Goal: Task Accomplishment & Management: Use online tool/utility

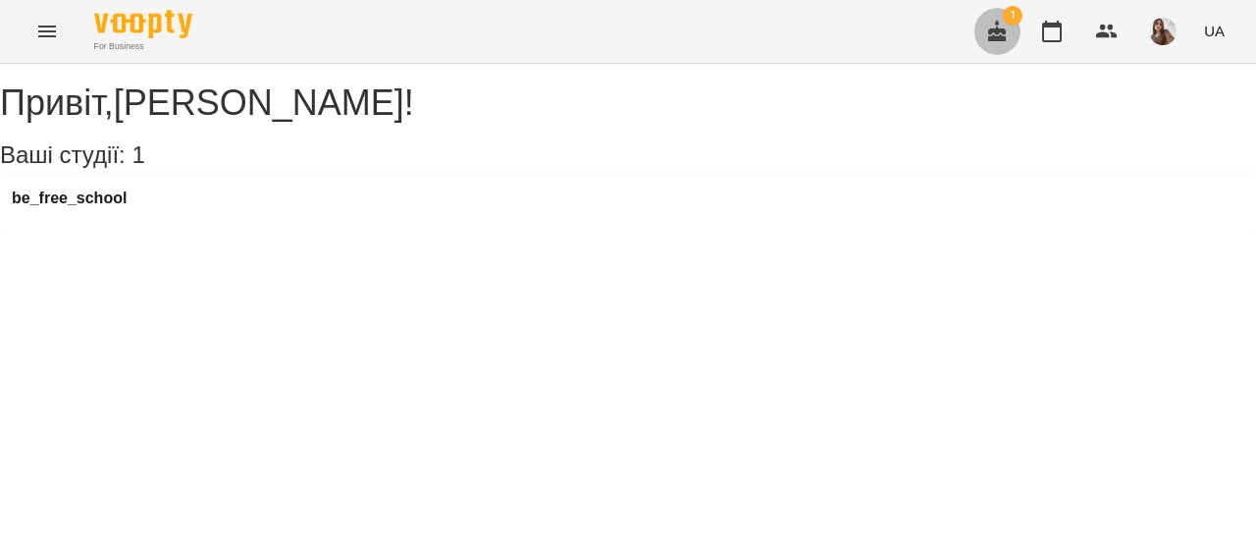
click at [1017, 31] on button "button" at bounding box center [996, 31] width 47 height 47
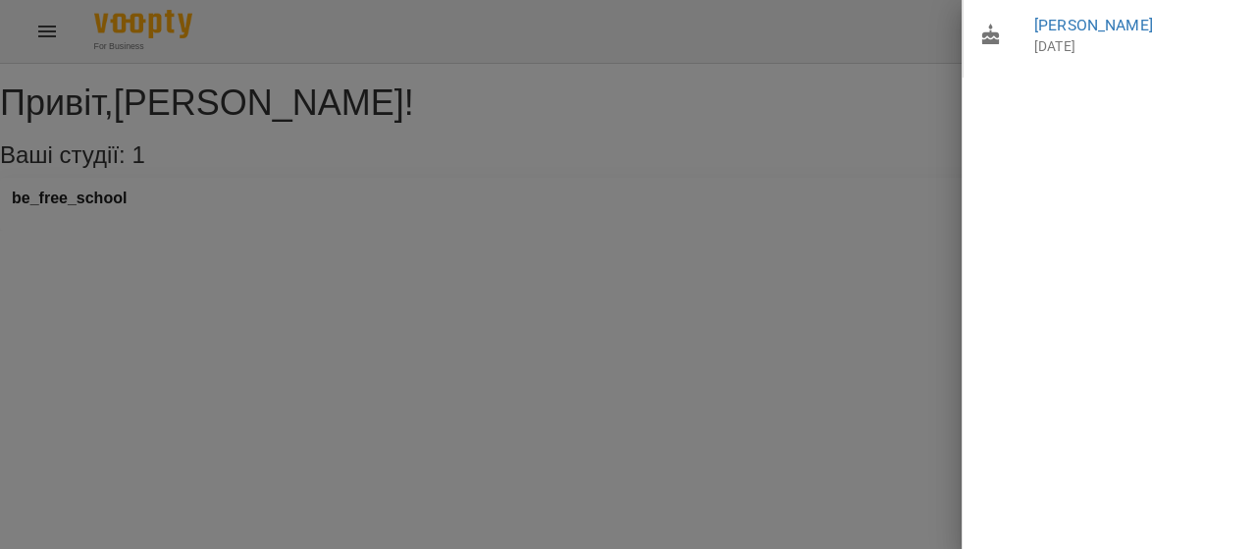
click at [601, 153] on div at bounding box center [628, 274] width 1256 height 549
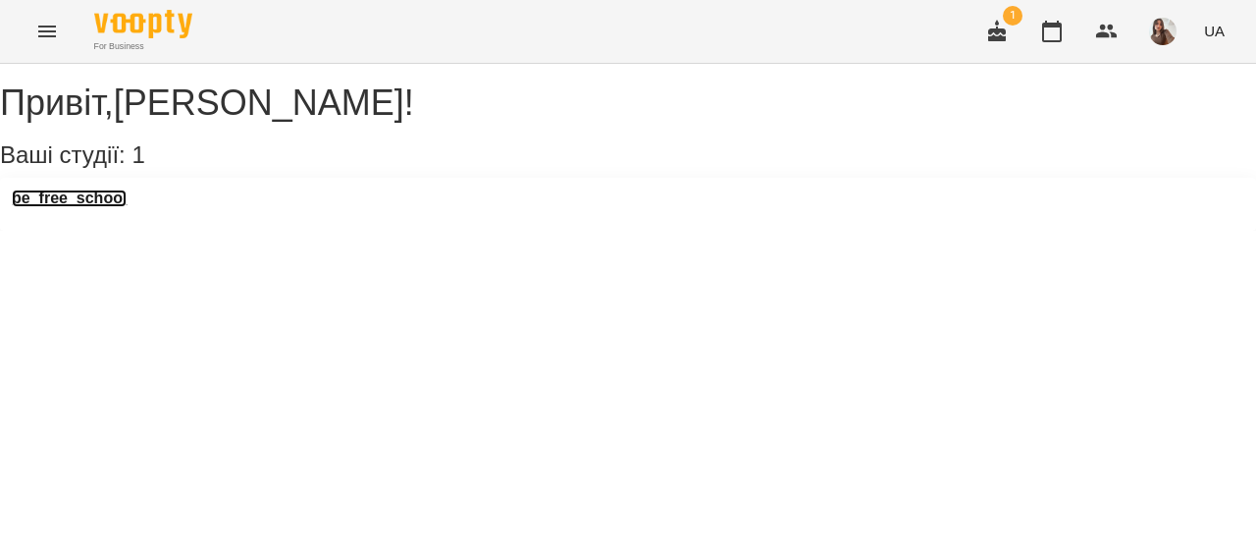
click at [127, 207] on h3 "be_free_school" at bounding box center [69, 198] width 115 height 18
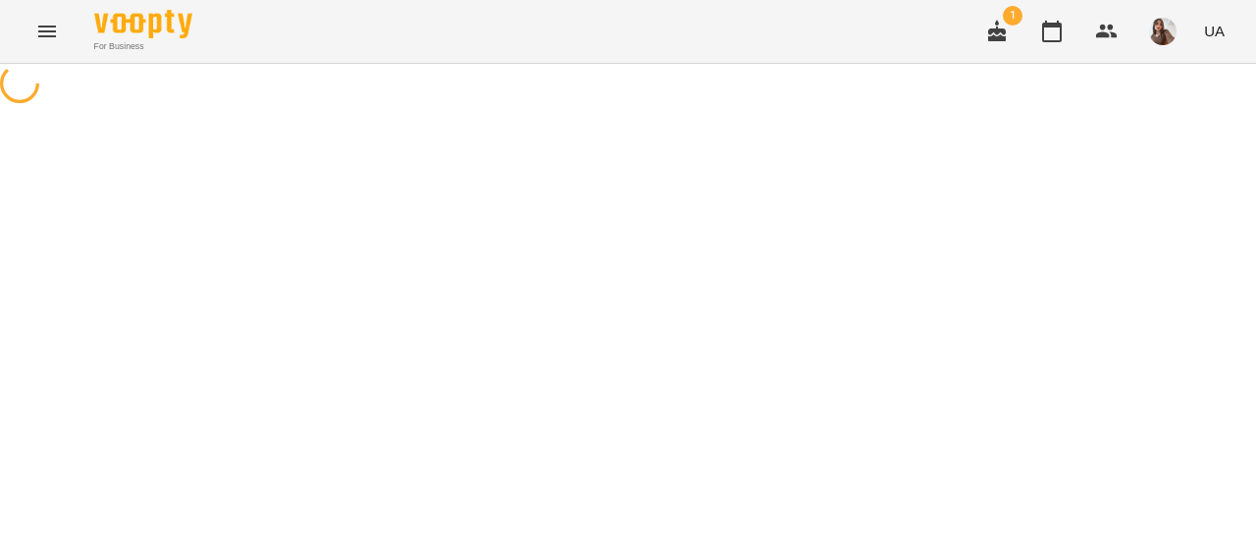
click at [131, 108] on div at bounding box center [628, 86] width 1256 height 44
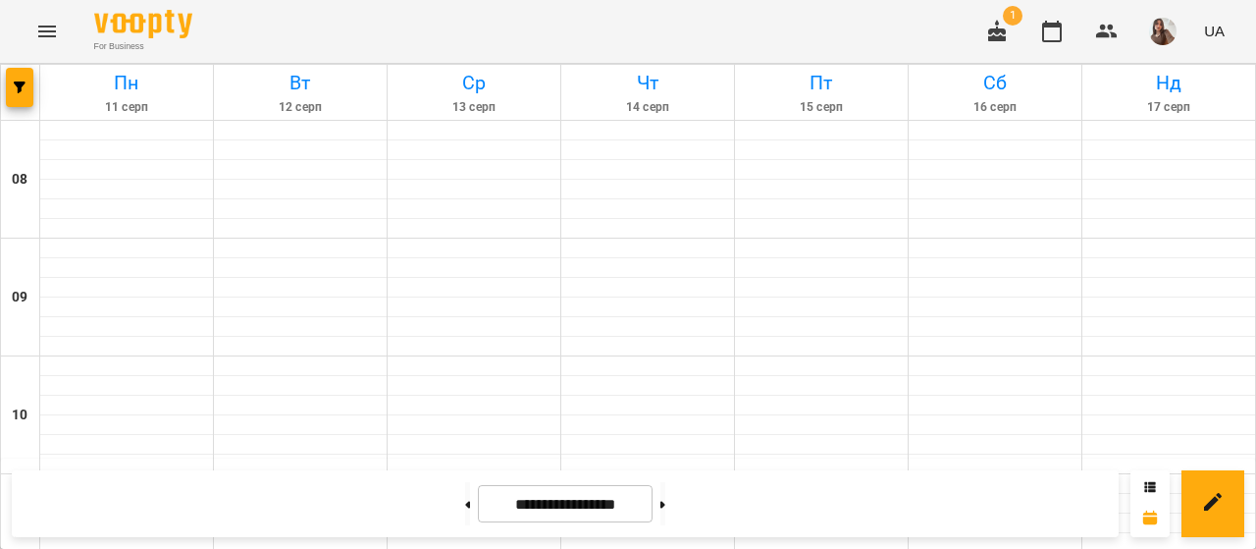
scroll to position [588, 0]
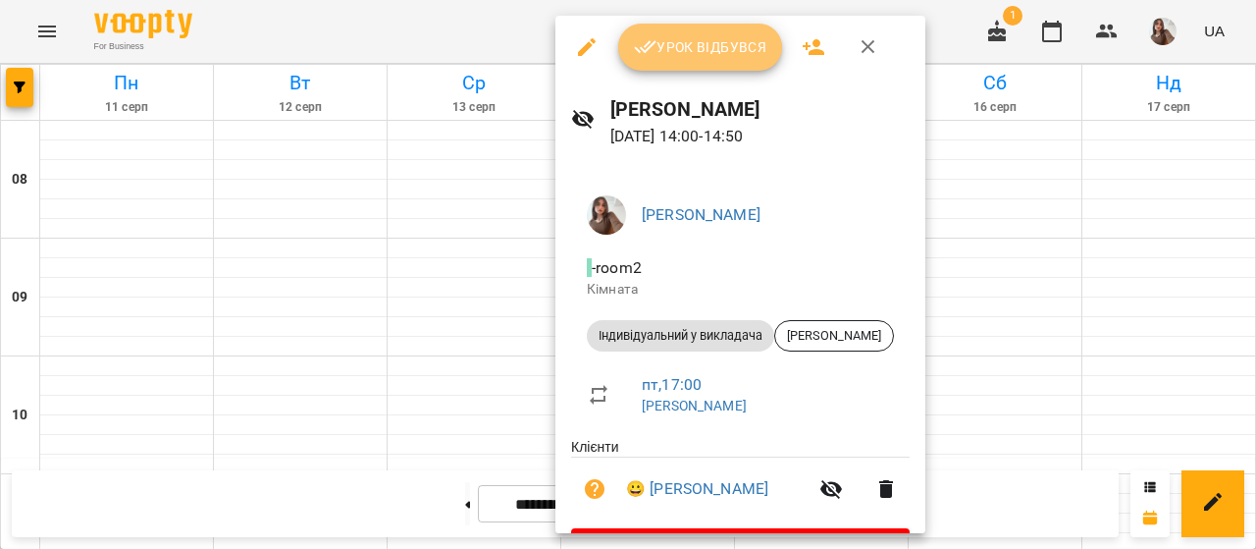
click at [654, 64] on button "Урок відбувся" at bounding box center [700, 47] width 165 height 47
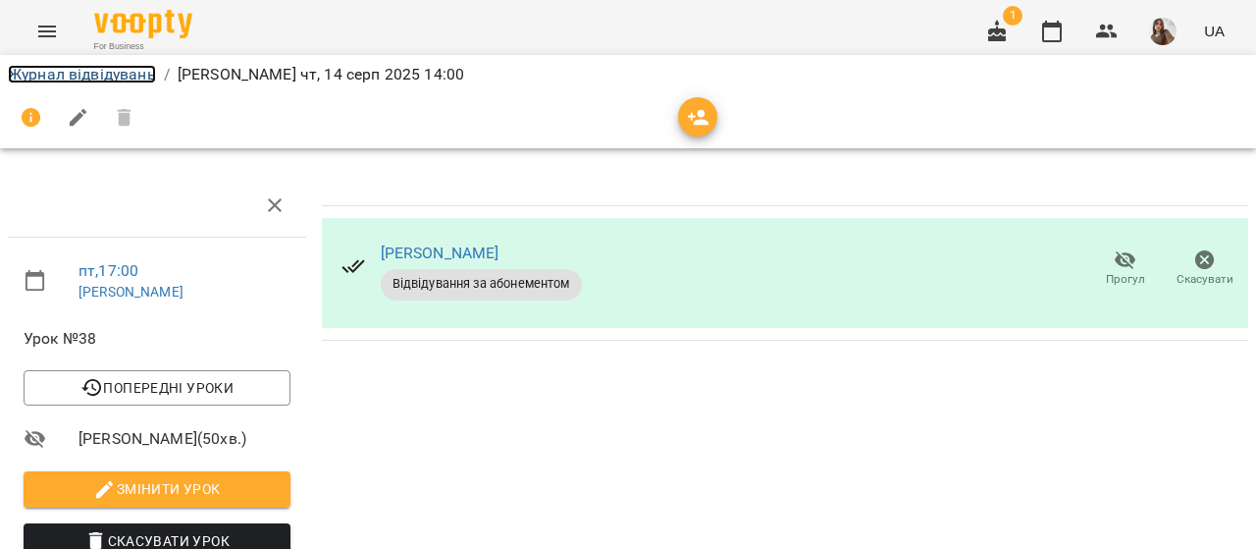
click at [111, 73] on link "Журнал відвідувань" at bounding box center [82, 74] width 148 height 19
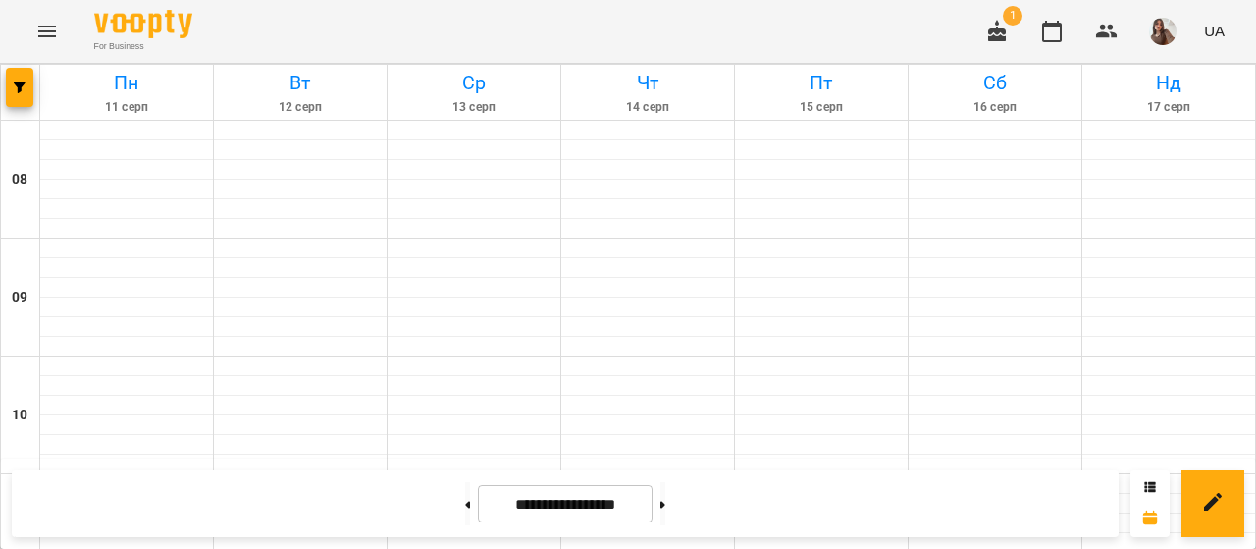
scroll to position [767, 0]
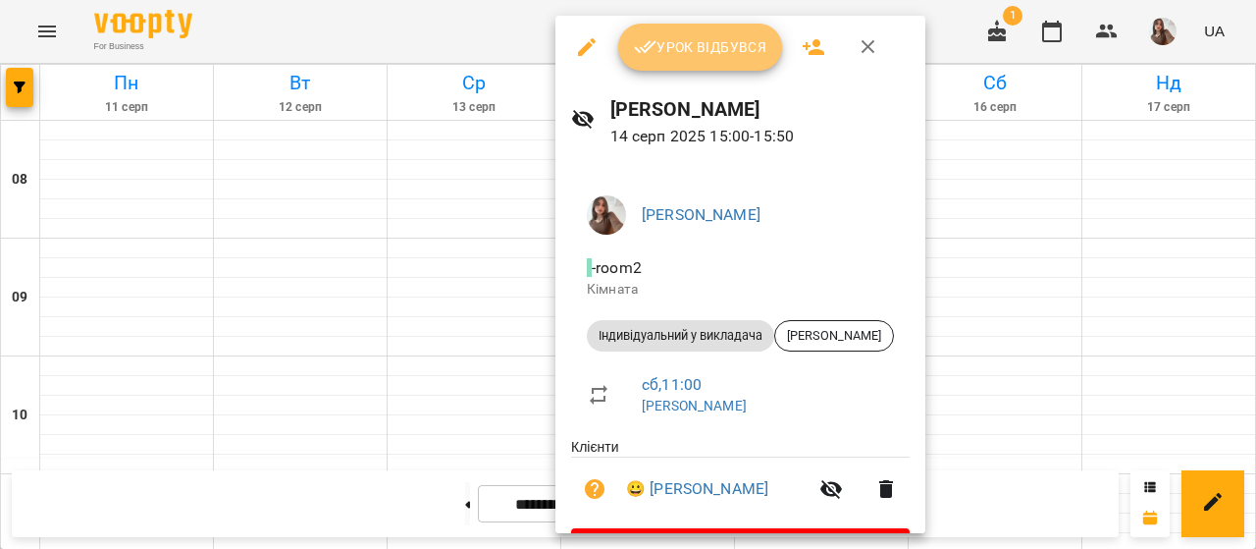
click at [667, 54] on span "Урок відбувся" at bounding box center [700, 47] width 133 height 24
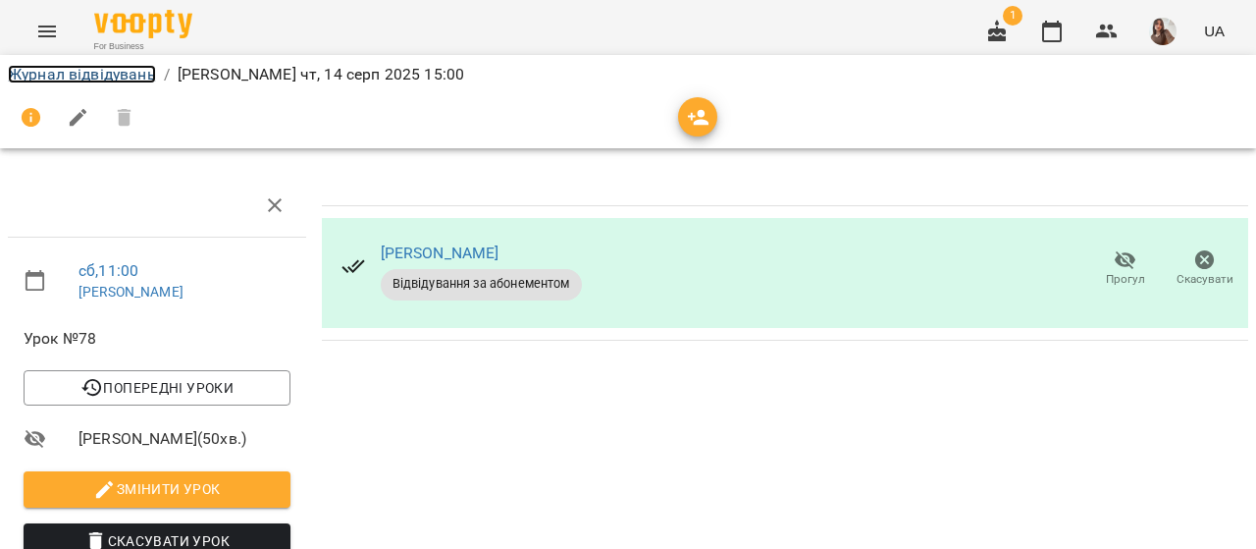
click at [117, 74] on link "Журнал відвідувань" at bounding box center [82, 74] width 148 height 19
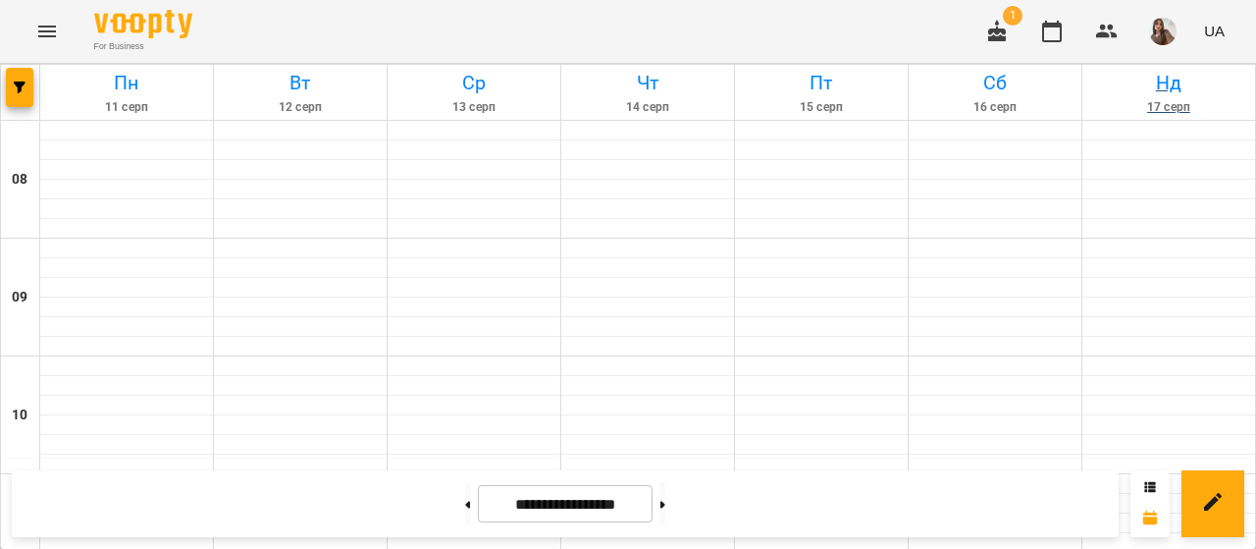
scroll to position [385, 0]
click at [1172, 23] on img "button" at bounding box center [1162, 31] width 27 height 27
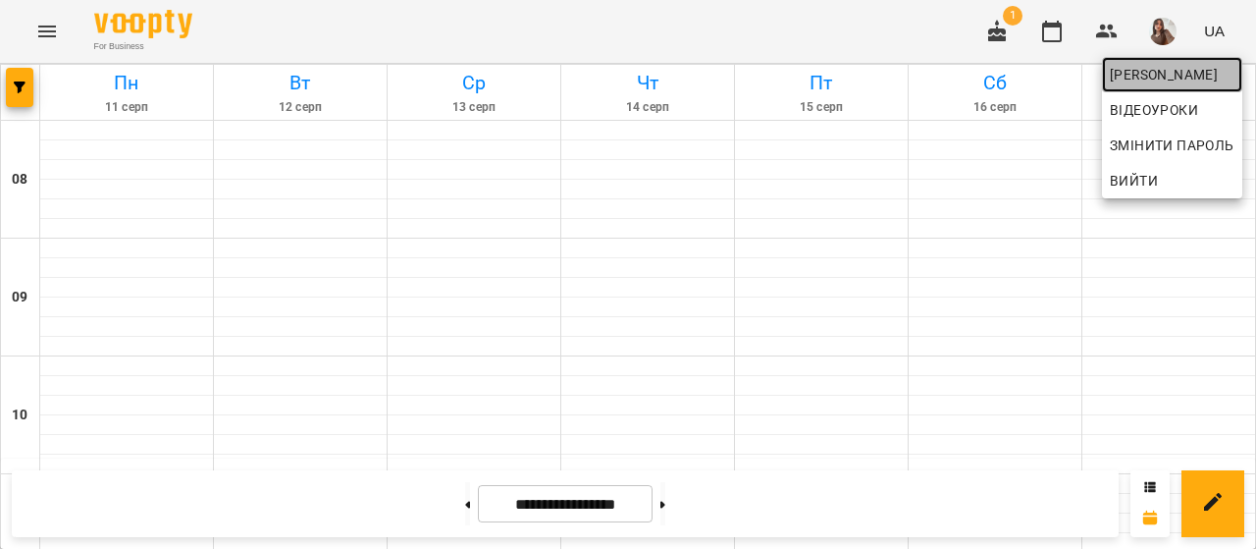
click at [1184, 72] on span "[PERSON_NAME]" at bounding box center [1172, 75] width 125 height 24
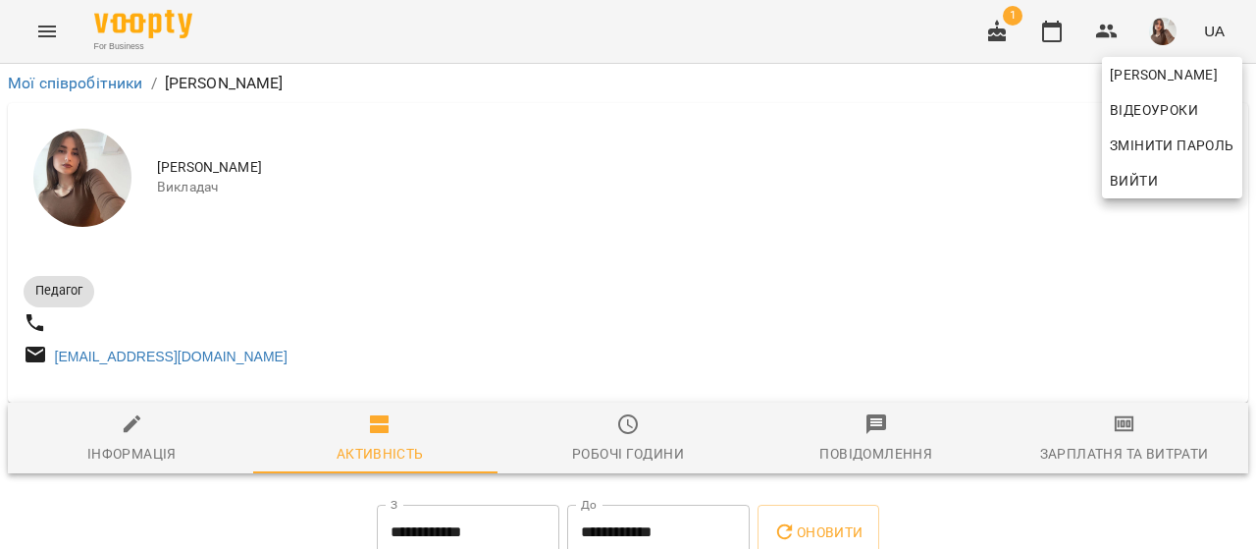
click at [1109, 453] on div at bounding box center [628, 274] width 1256 height 549
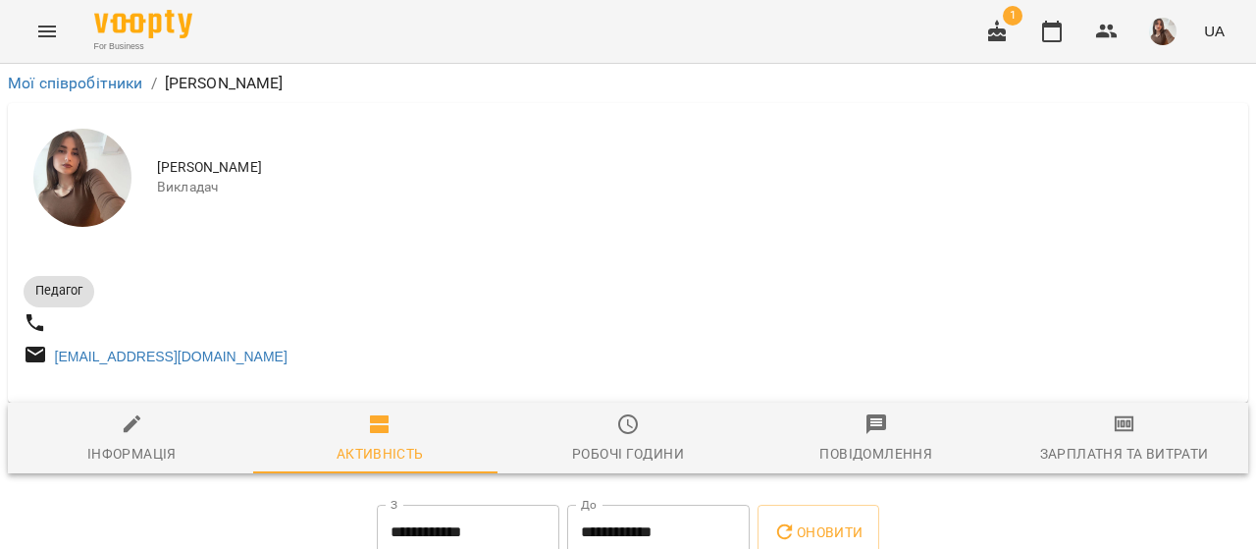
click at [1109, 453] on div "[PERSON_NAME] Відеоуроки Змінити пароль Вийти" at bounding box center [628, 274] width 1256 height 549
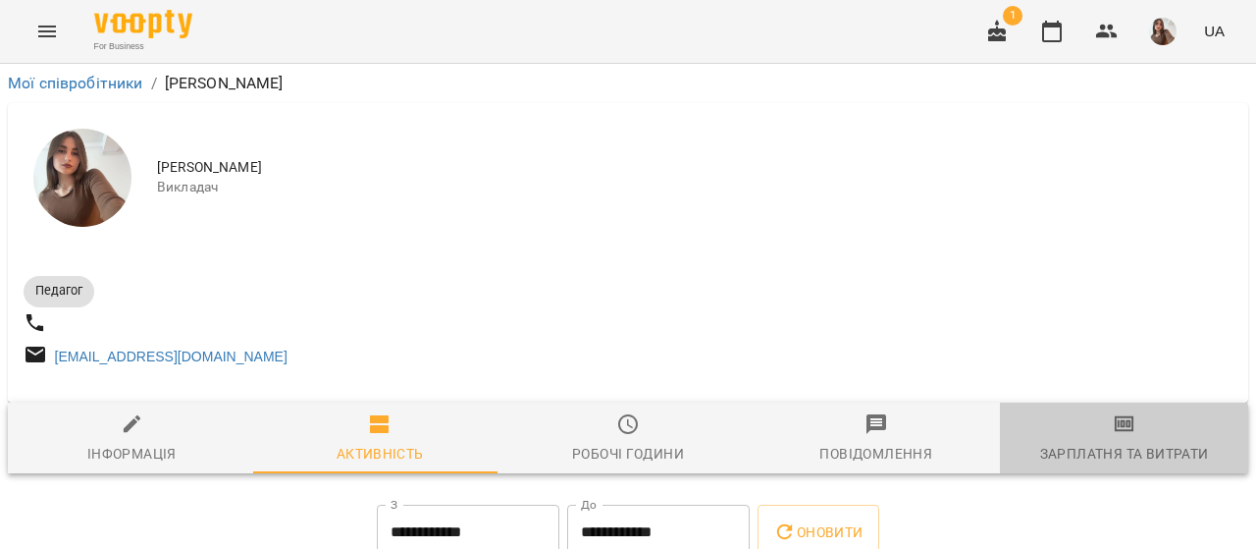
click at [1109, 453] on div "Зарплатня та Витрати" at bounding box center [1124, 454] width 169 height 24
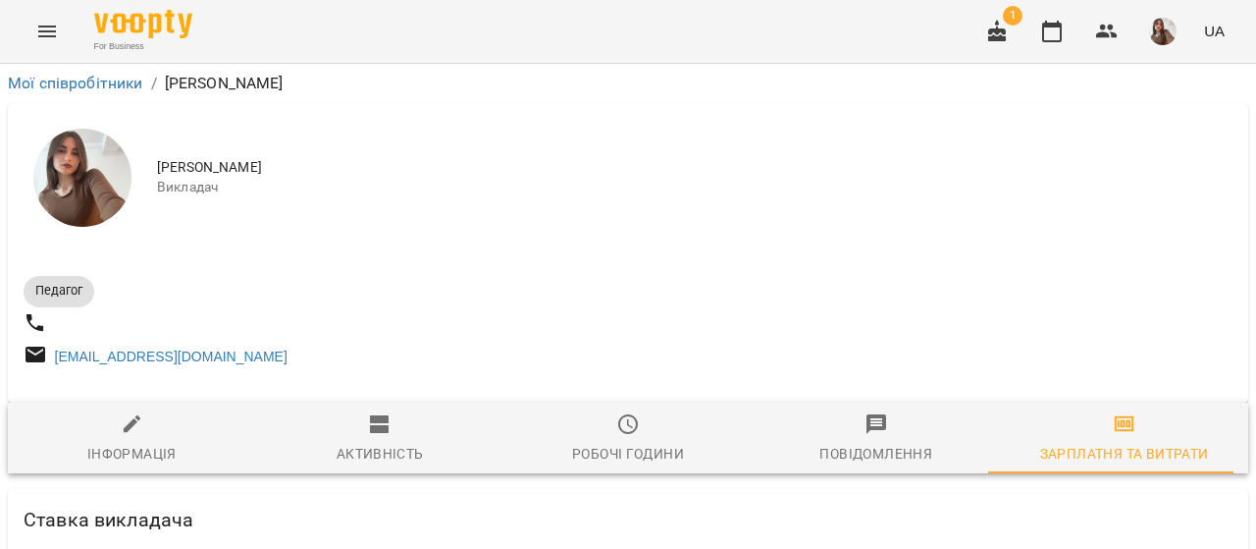
click at [1109, 453] on div "Зарплатня та Витрати" at bounding box center [1124, 454] width 169 height 24
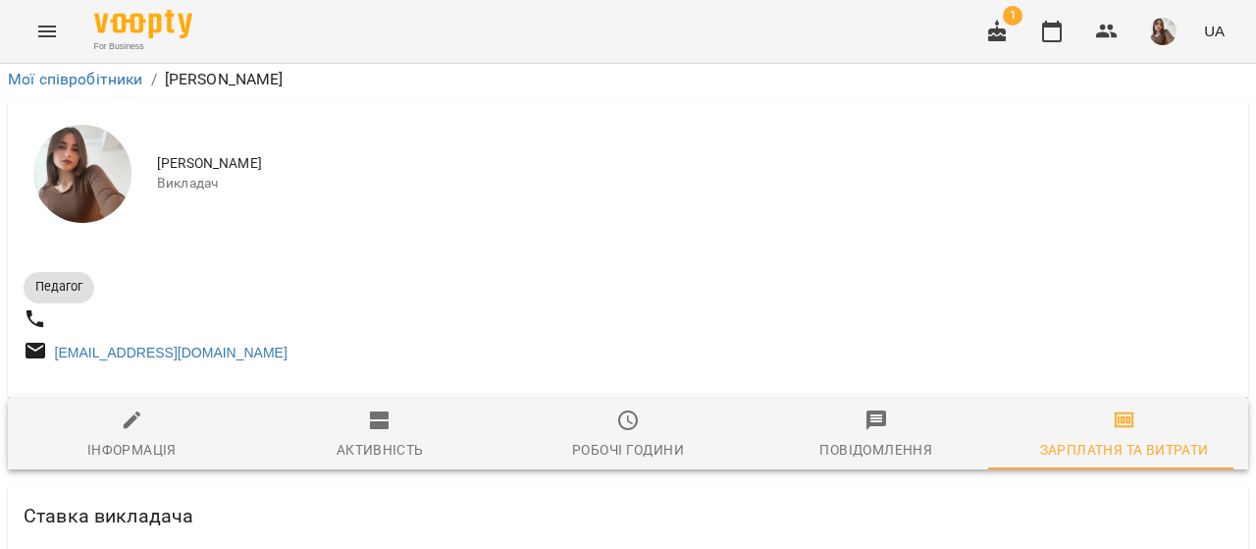
scroll to position [751, 0]
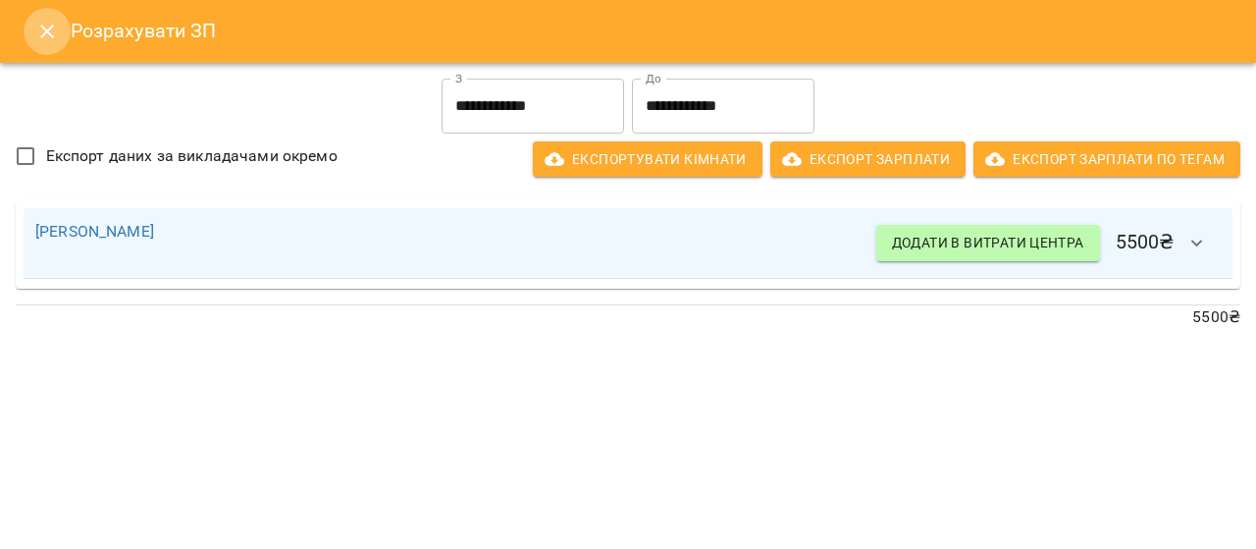
click at [49, 18] on button "Close" at bounding box center [47, 31] width 47 height 47
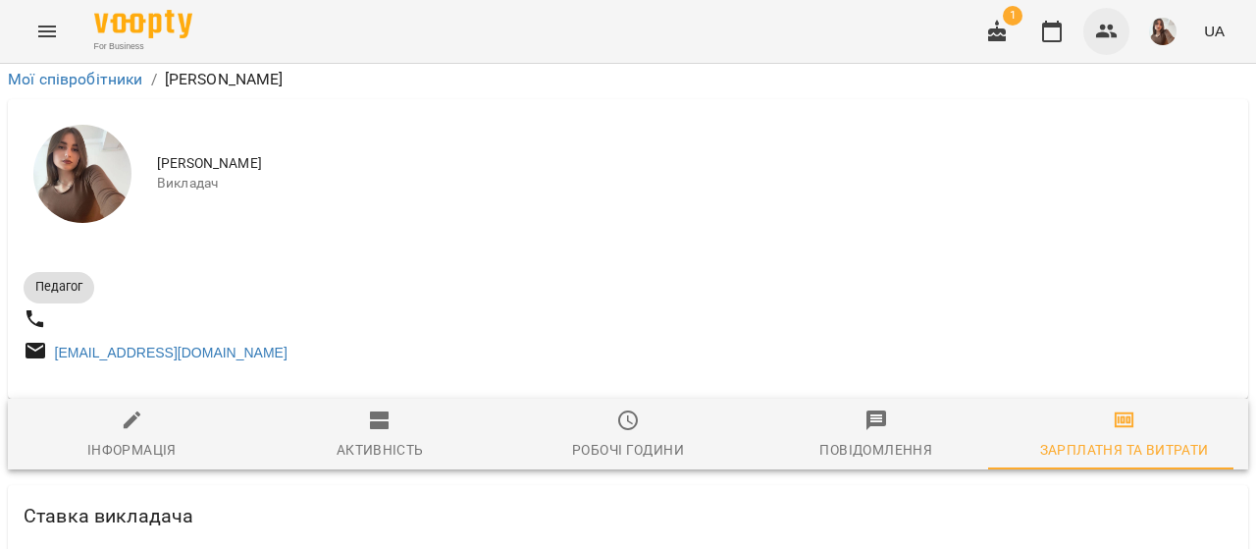
scroll to position [513, 0]
